Goal: Information Seeking & Learning: Learn about a topic

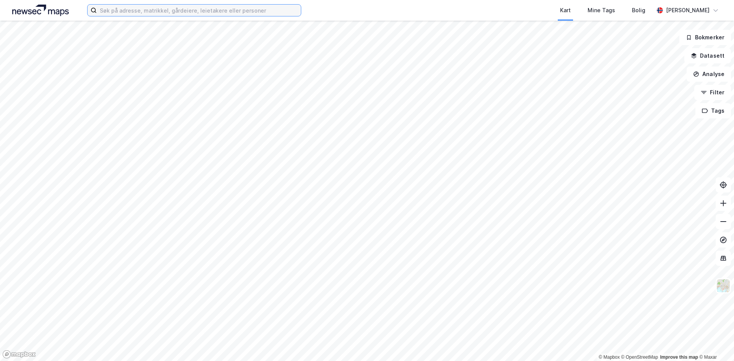
click at [205, 12] on input at bounding box center [199, 10] width 204 height 11
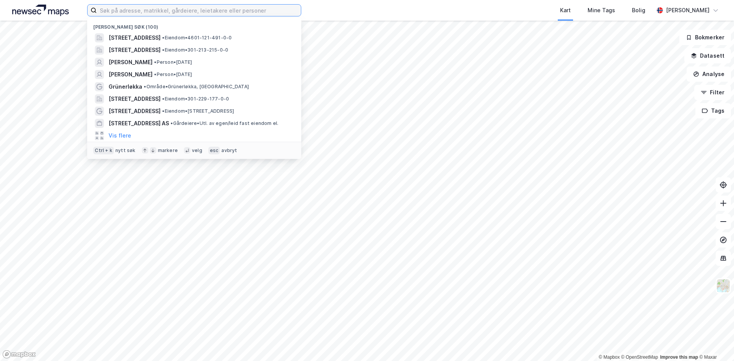
paste input "[STREET_ADDRESS]"
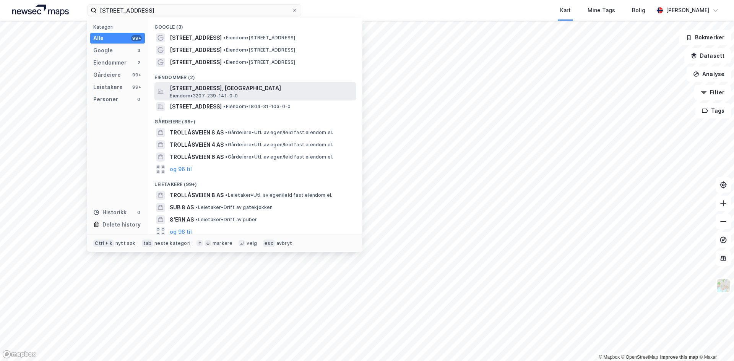
click at [228, 90] on span "[STREET_ADDRESS], [GEOGRAPHIC_DATA]" at bounding box center [262, 88] width 184 height 9
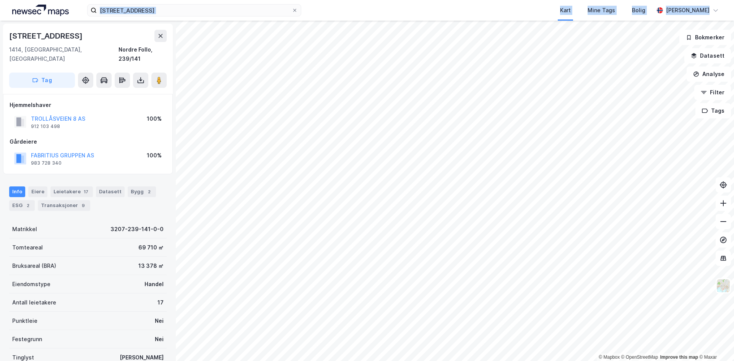
drag, startPoint x: 143, startPoint y: 13, endPoint x: -3, endPoint y: 19, distance: 146.6
click at [0, 19] on html "Trollåsveien 8 Kart Mine Tags [PERSON_NAME] © Mapbox © OpenStreetMap Improve th…" at bounding box center [367, 180] width 734 height 361
click at [171, 6] on input "[STREET_ADDRESS]" at bounding box center [194, 10] width 195 height 11
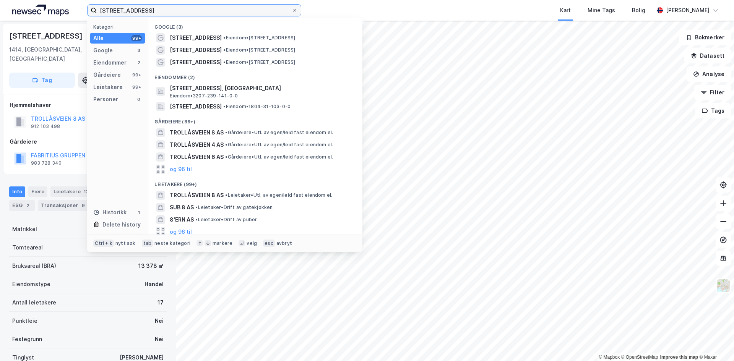
drag, startPoint x: 177, startPoint y: 10, endPoint x: -3, endPoint y: 0, distance: 179.7
click at [0, 0] on html "Trollåsveien 8 Kategori Alle 99+ Google 3 Eiendommer 2 Gårdeiere 99+ Leietakere…" at bounding box center [367, 180] width 734 height 361
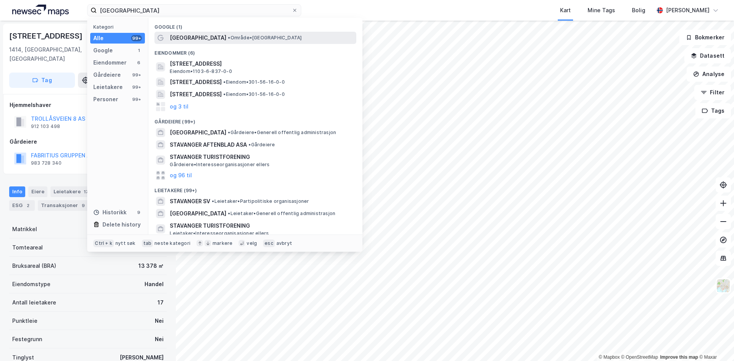
click at [228, 38] on span "• Område • [GEOGRAPHIC_DATA]" at bounding box center [265, 38] width 74 height 6
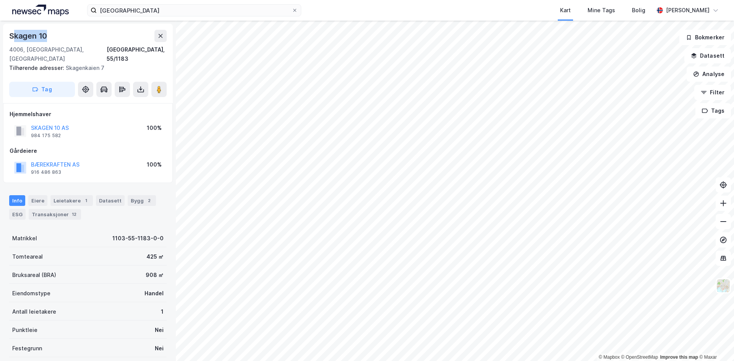
drag, startPoint x: 52, startPoint y: 36, endPoint x: 12, endPoint y: 42, distance: 41.0
click at [12, 42] on div "[STREET_ADDRESS], 55/1183" at bounding box center [88, 47] width 158 height 34
click at [44, 36] on div "Skagen 10" at bounding box center [28, 36] width 39 height 12
drag, startPoint x: 54, startPoint y: 35, endPoint x: 10, endPoint y: 41, distance: 45.2
click at [10, 41] on div "Skagen 10" at bounding box center [88, 36] width 158 height 12
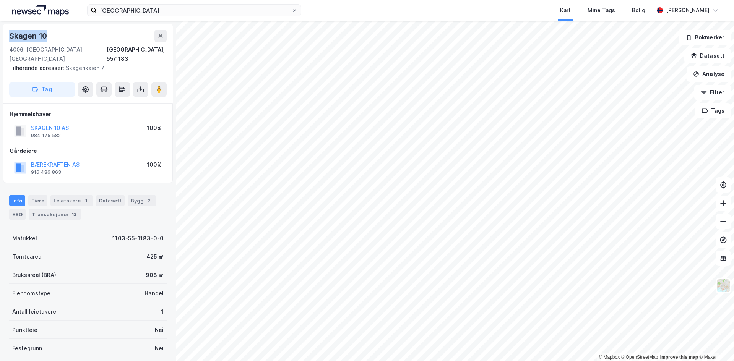
copy div "Skagen 10"
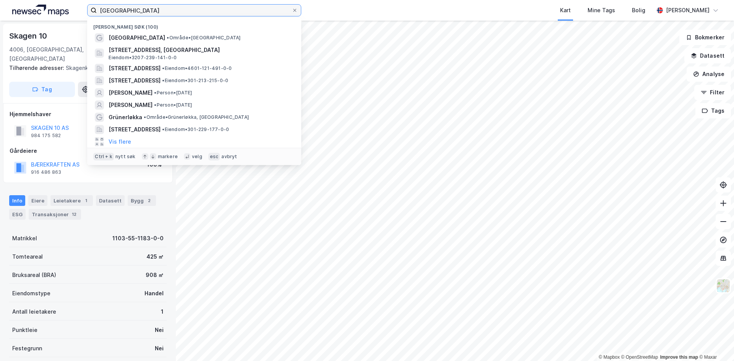
drag, startPoint x: 179, startPoint y: 9, endPoint x: -3, endPoint y: 5, distance: 182.5
click at [0, 5] on html "stavanger Nylige søk (100) [GEOGRAPHIC_DATA] • Område • [STREET_ADDRESS], [GEOG…" at bounding box center [367, 180] width 734 height 361
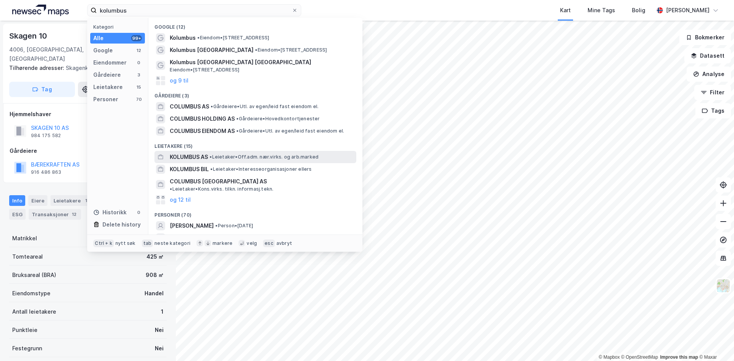
click at [234, 158] on span "• Leietaker • Off.adm. nær.virks. og arb.marked" at bounding box center [264, 157] width 109 height 6
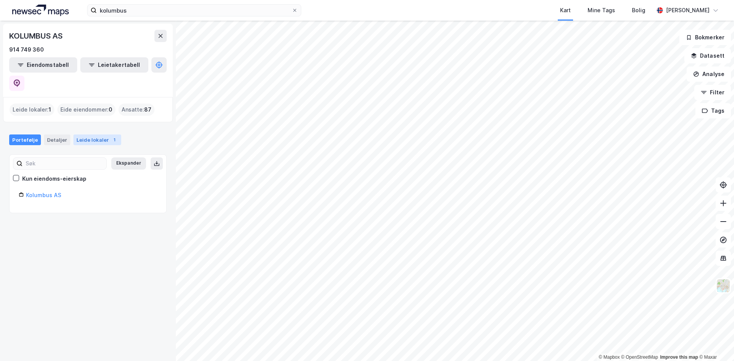
click at [92, 135] on div "Leide lokaler 1" at bounding box center [97, 140] width 48 height 11
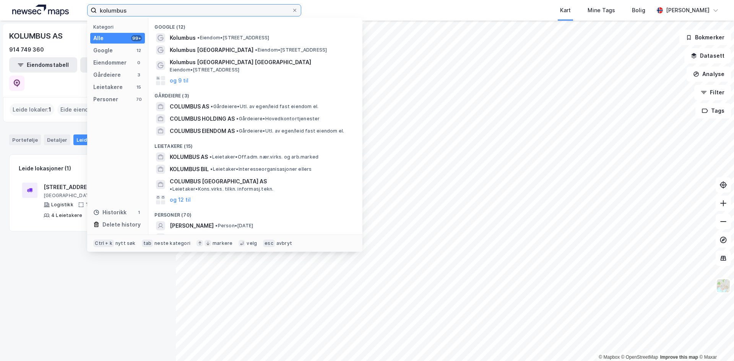
click at [134, 8] on input "kolumbus" at bounding box center [194, 10] width 195 height 11
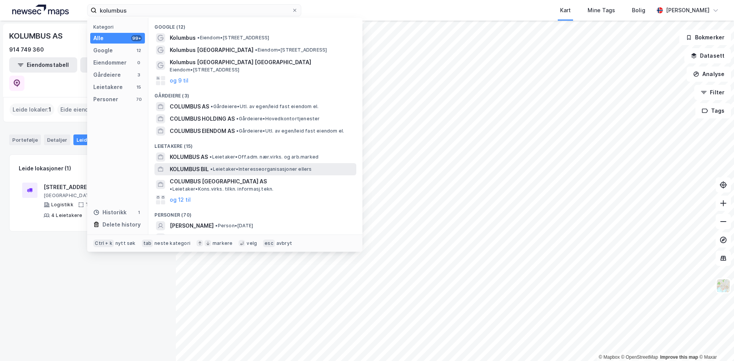
click at [252, 167] on span "• Leietaker • Interesseorganisasjoner ellers" at bounding box center [260, 169] width 101 height 6
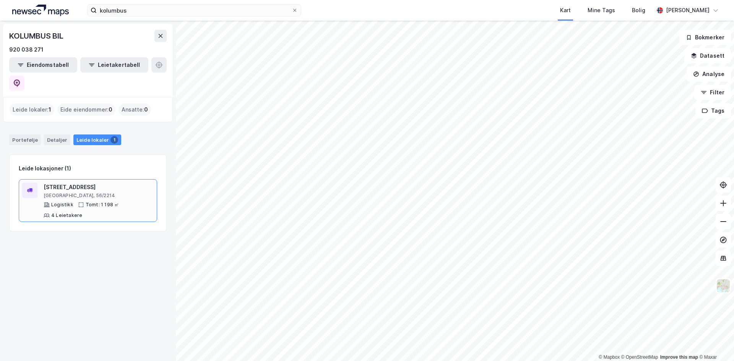
click at [71, 179] on div "[STREET_ADDRESS] Tomt: 1 198 ㎡ 4 Leietakere" at bounding box center [88, 200] width 138 height 43
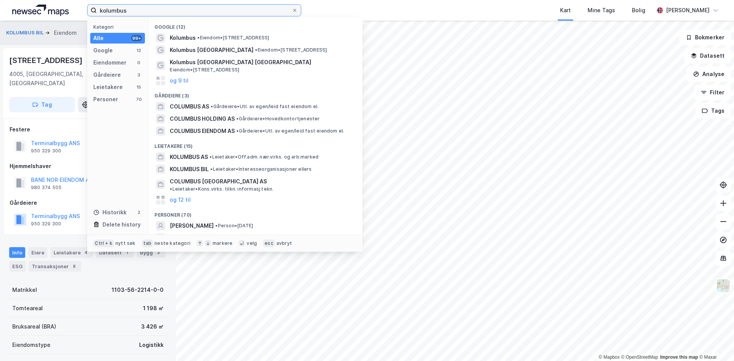
drag, startPoint x: 209, startPoint y: 11, endPoint x: 46, endPoint y: 16, distance: 163.0
click at [47, 16] on div "kolumbus Kategori Alle 99+ Google 12 Eiendommer 0 Gårdeiere 3 Leietakere 15 Per…" at bounding box center [367, 10] width 734 height 21
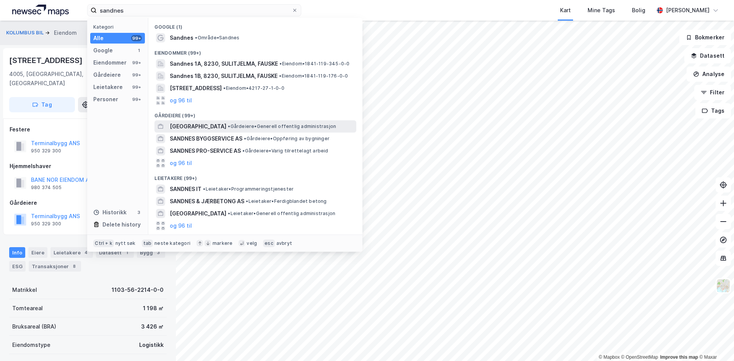
click at [192, 126] on span "[GEOGRAPHIC_DATA]" at bounding box center [198, 126] width 57 height 9
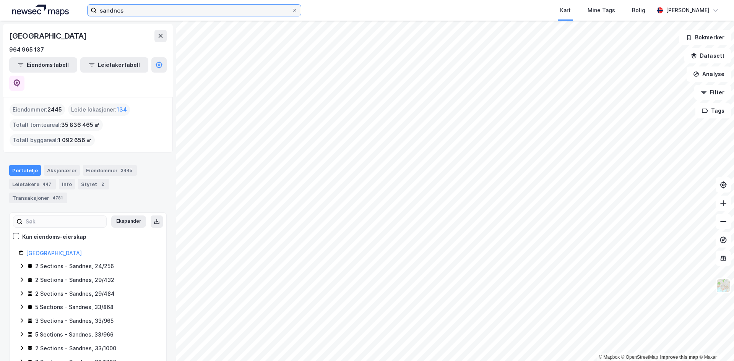
click at [134, 9] on input "sandnes" at bounding box center [194, 10] width 195 height 11
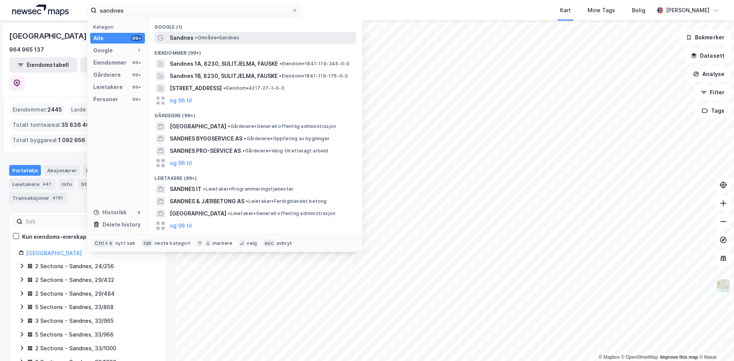
click at [190, 39] on span "Sandnes" at bounding box center [182, 37] width 24 height 9
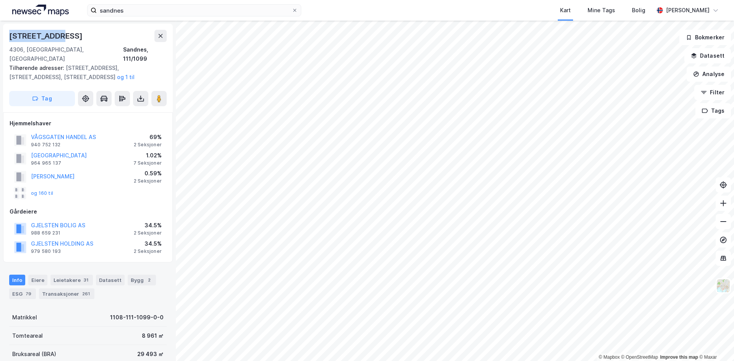
drag, startPoint x: 73, startPoint y: 37, endPoint x: 5, endPoint y: 40, distance: 68.1
click at [5, 40] on div "[STREET_ADDRESS] Tilhørende adresser: [STREET_ADDRESS][GEOGRAPHIC_DATA][STREET_…" at bounding box center [88, 68] width 170 height 89
copy div "[STREET_ADDRESS]"
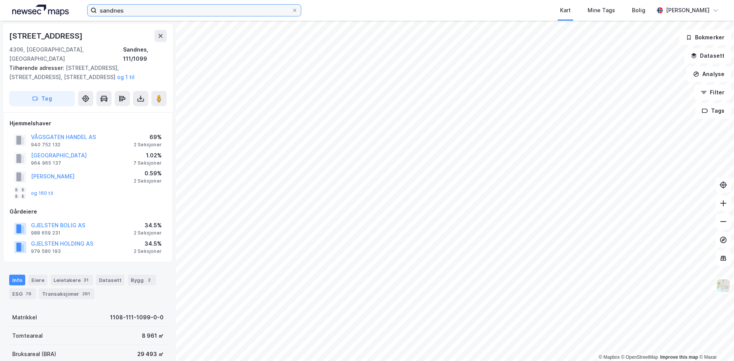
click at [123, 10] on input "sandnes" at bounding box center [194, 10] width 195 height 11
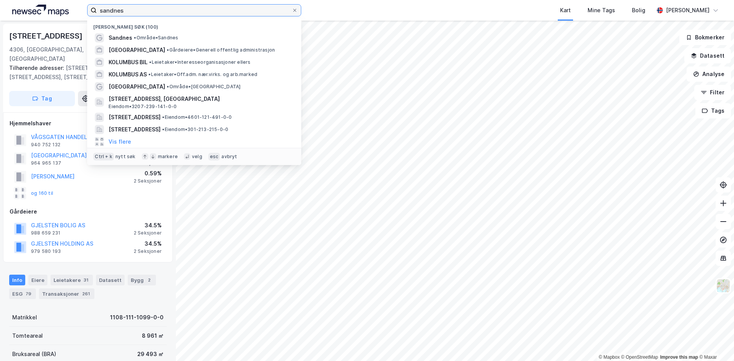
click at [123, 10] on input "sandnes" at bounding box center [194, 10] width 195 height 11
paste input "Gullestad Holding"
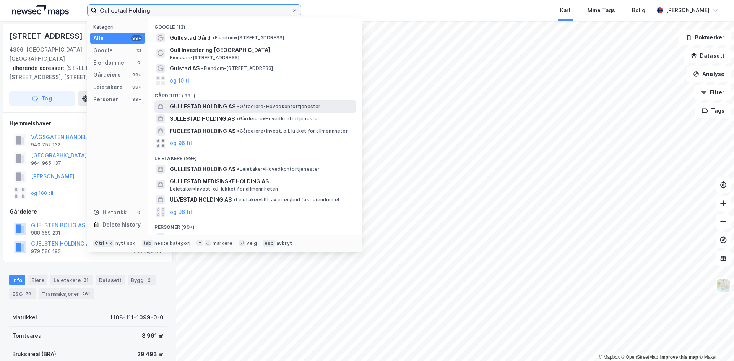
type input "Gullestad Holding"
click at [200, 104] on span "GULLESTAD HOLDING AS" at bounding box center [203, 106] width 66 height 9
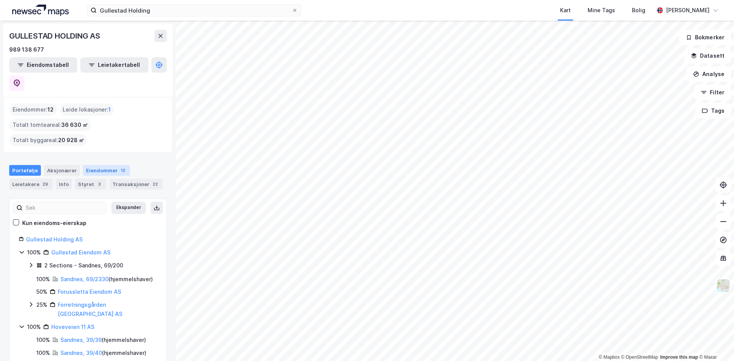
click at [96, 165] on div "Eiendommer 12" at bounding box center [106, 170] width 47 height 11
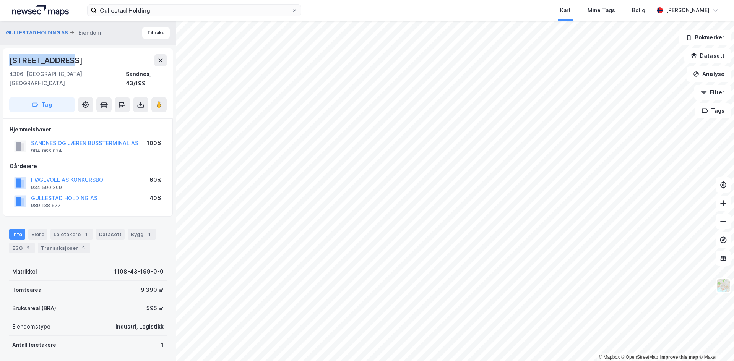
drag, startPoint x: 76, startPoint y: 61, endPoint x: 9, endPoint y: 57, distance: 67.0
click at [9, 57] on div "[STREET_ADDRESS]" at bounding box center [88, 60] width 158 height 12
copy div "[STREET_ADDRESS]"
